Goal: Information Seeking & Learning: Find specific fact

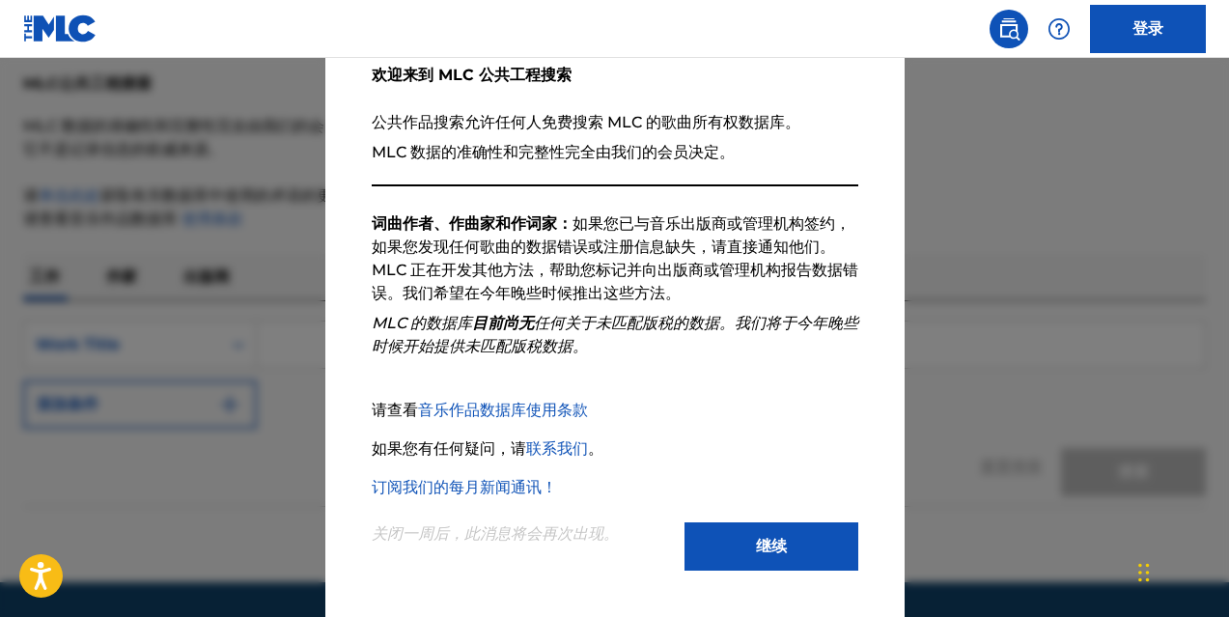
scroll to position [119, 0]
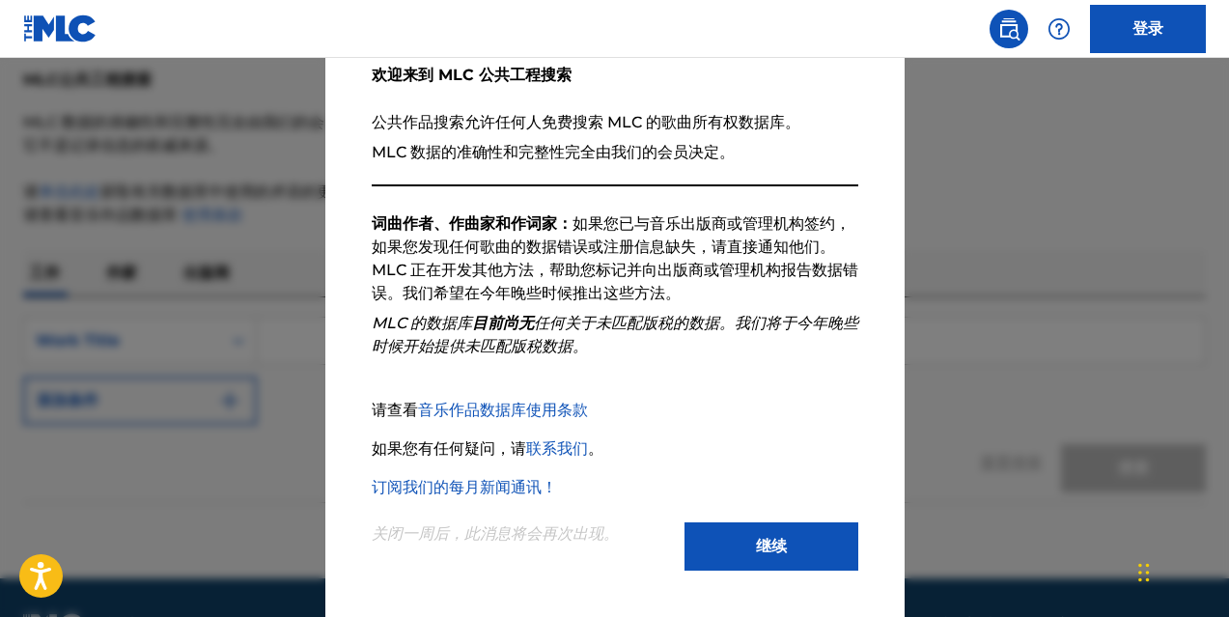
click at [756, 536] on font "继续" at bounding box center [771, 546] width 31 height 23
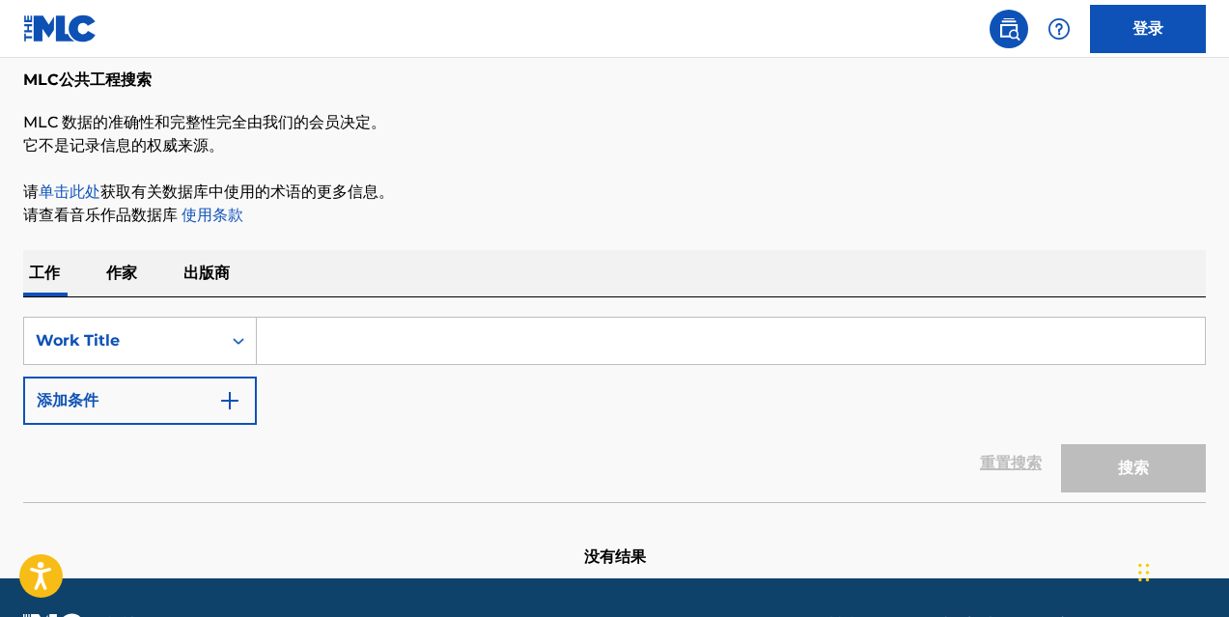
click at [351, 342] on input "搜索表单" at bounding box center [731, 341] width 948 height 46
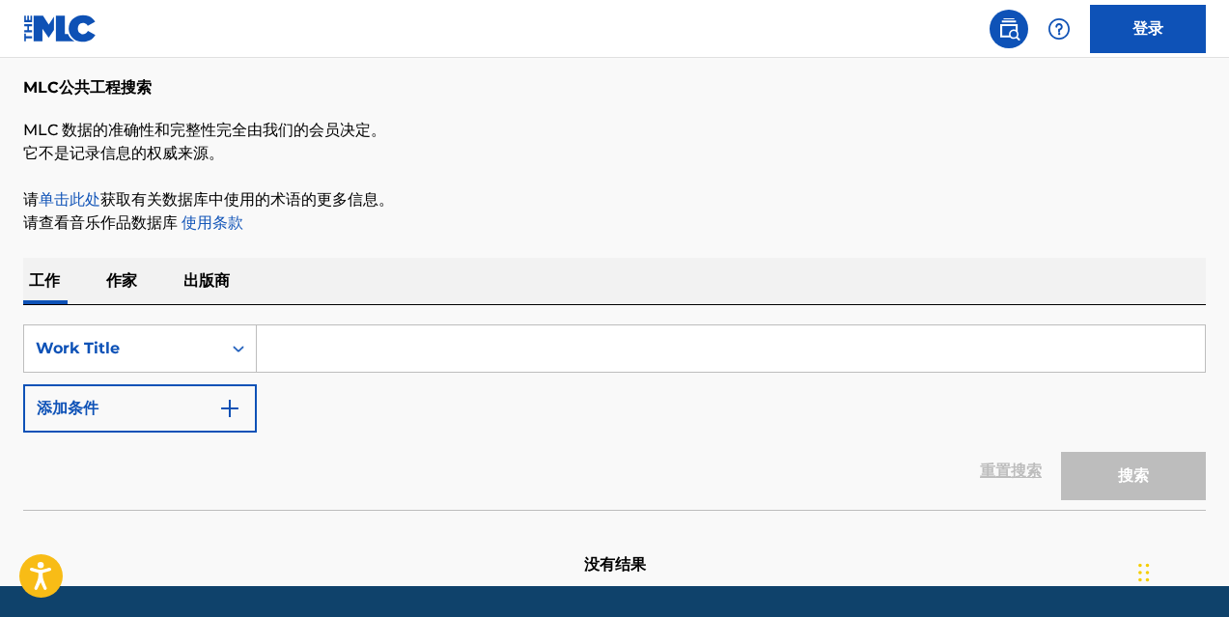
scroll to position [112, 0]
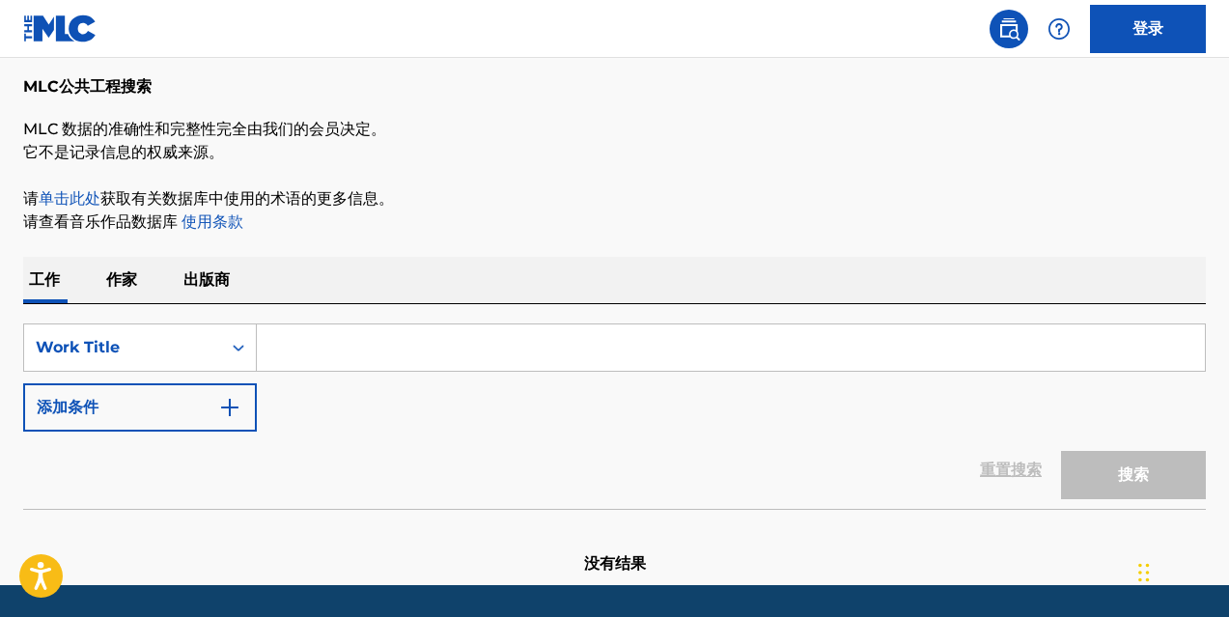
paste input "[PERSON_NAME] ([PERSON_NAME] Edit)"
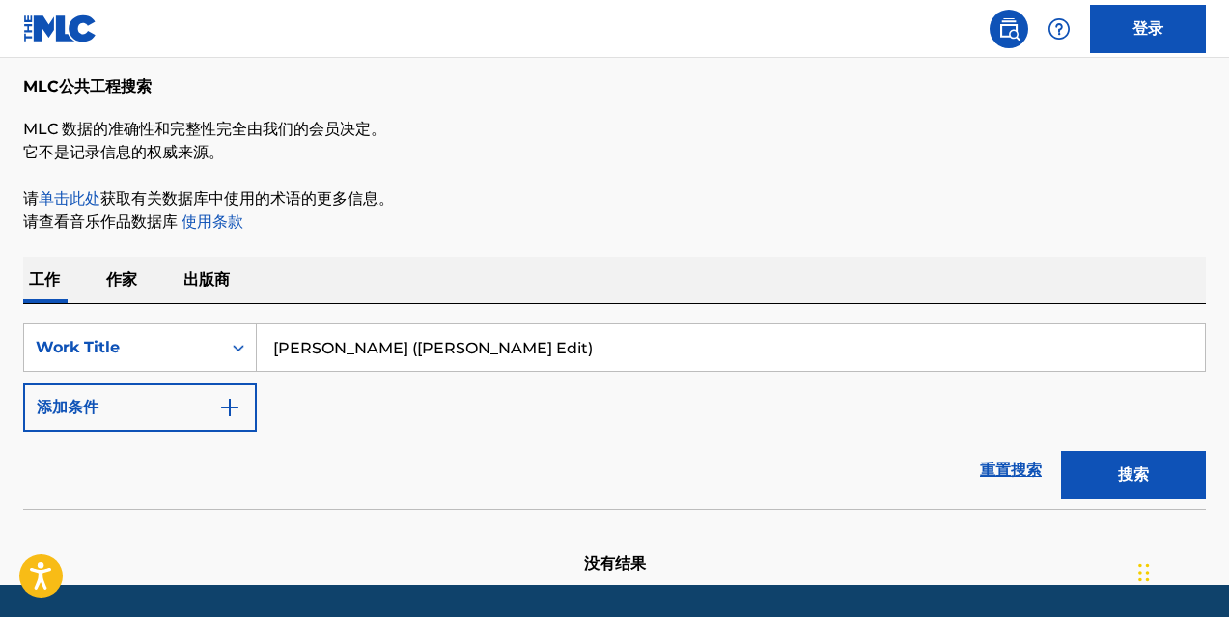
drag, startPoint x: 526, startPoint y: 353, endPoint x: 439, endPoint y: 349, distance: 87.0
click at [439, 349] on input "[PERSON_NAME] ([PERSON_NAME] Edit)" at bounding box center [731, 347] width 948 height 46
type input "[PERSON_NAME] - Dakota (trance Edit)"
click at [1110, 466] on button "搜索" at bounding box center [1133, 475] width 145 height 48
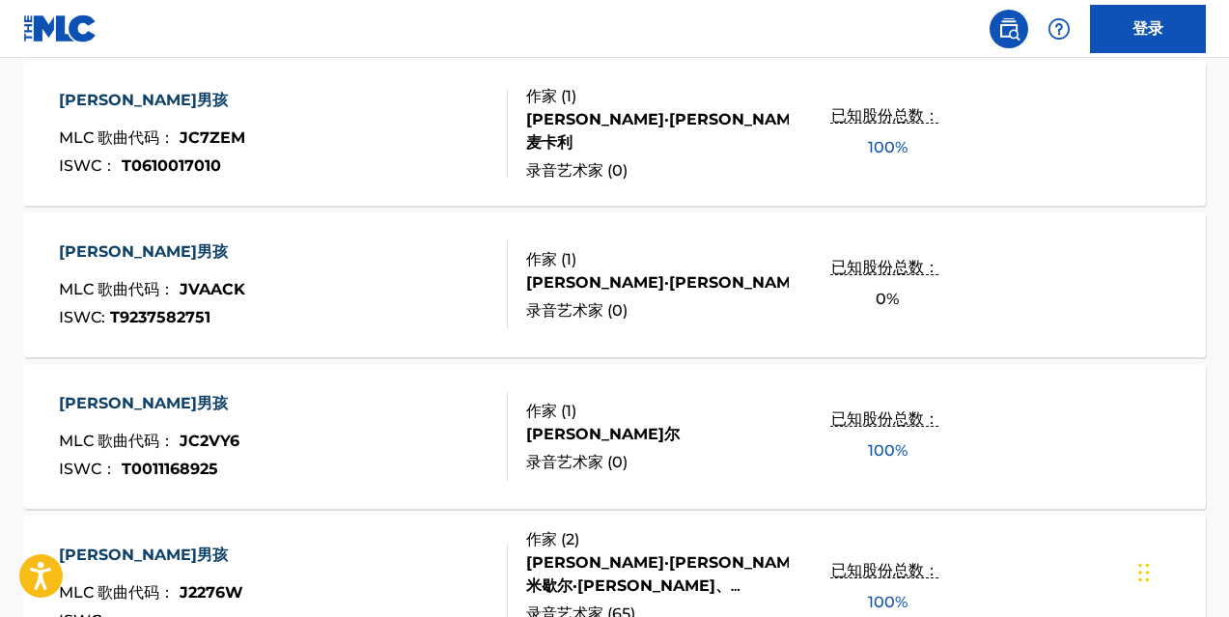
scroll to position [604, 0]
click at [209, 137] on font "JC7ZEM" at bounding box center [213, 136] width 66 height 18
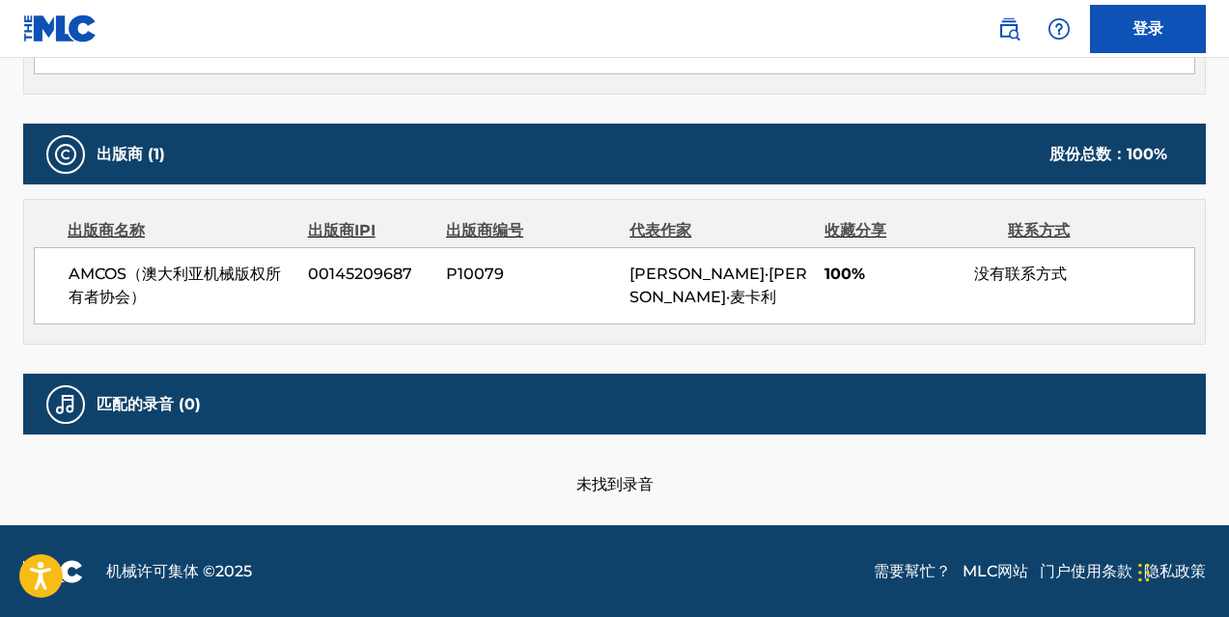
scroll to position [786, 0]
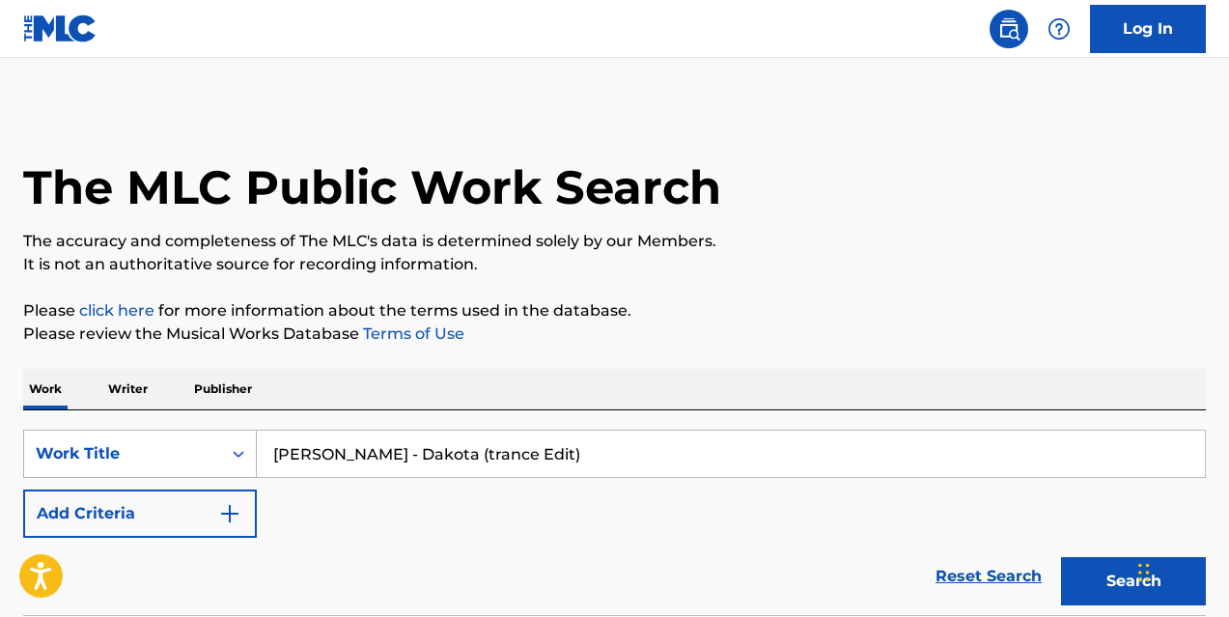
drag, startPoint x: 373, startPoint y: 458, endPoint x: 255, endPoint y: 455, distance: 117.8
click at [255, 455] on div "SearchWithCriteriadd881def-6073-4bde-995f-de803af76180 Work Title [PERSON_NAME]…" at bounding box center [614, 454] width 1183 height 48
click at [520, 450] on input "Dakota (trance Edit)" at bounding box center [731, 454] width 948 height 46
type input "Dakota (trance Edit)"
click at [1061, 557] on button "Search" at bounding box center [1133, 581] width 145 height 48
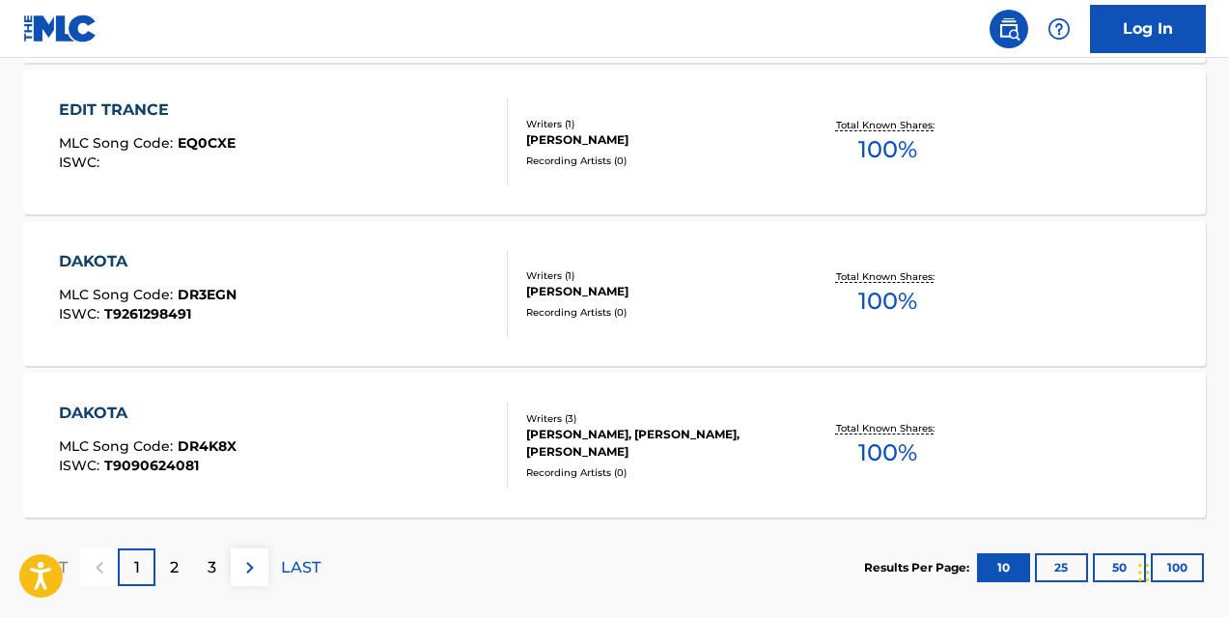
scroll to position [1649, 0]
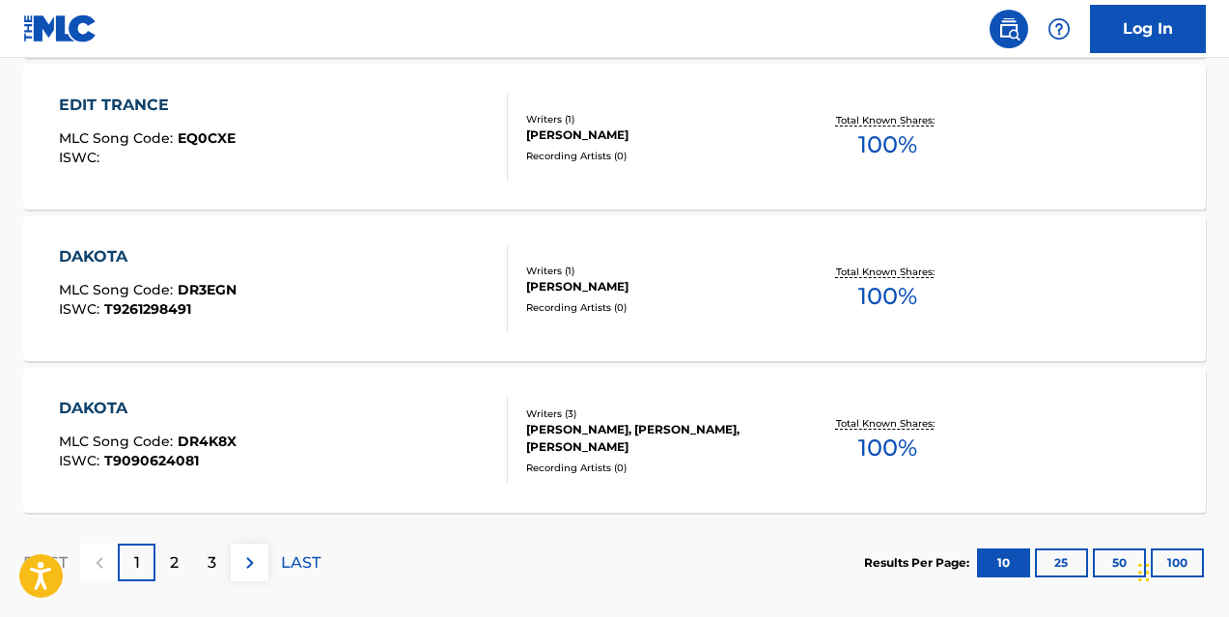
click at [179, 564] on p "2" at bounding box center [174, 562] width 9 height 23
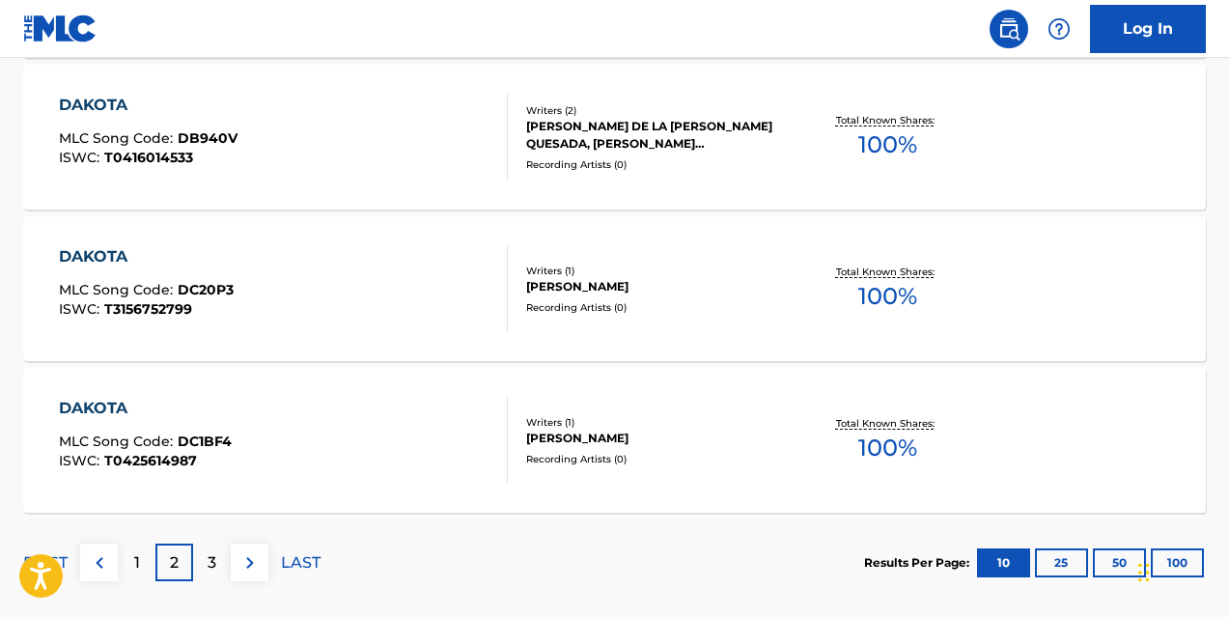
click at [420, 442] on div "DAKOTA MLC Song Code : DC1BF4 ISWC : T0425614987" at bounding box center [284, 440] width 450 height 87
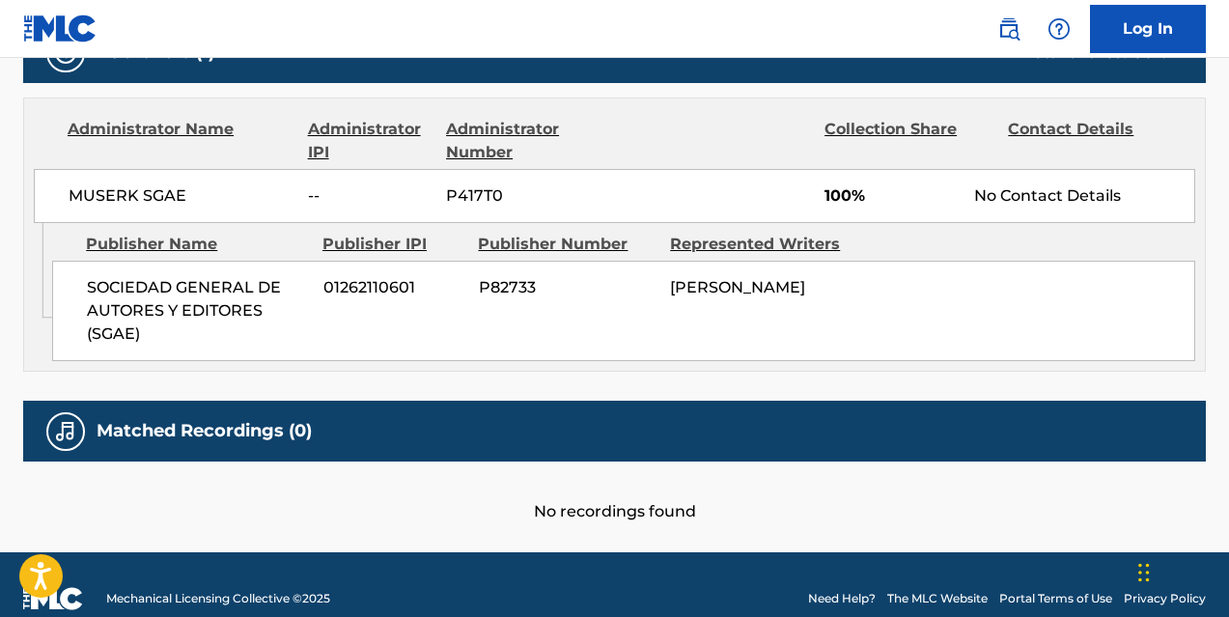
scroll to position [901, 0]
